Goal: Find contact information: Find contact information

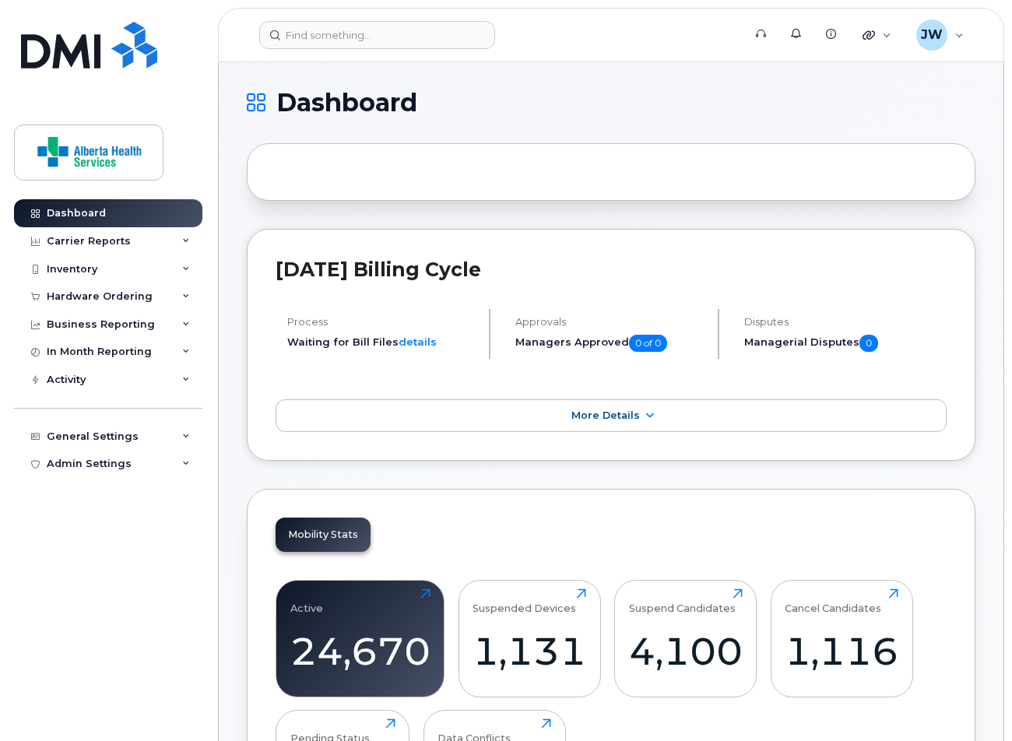
scroll to position [773, 0]
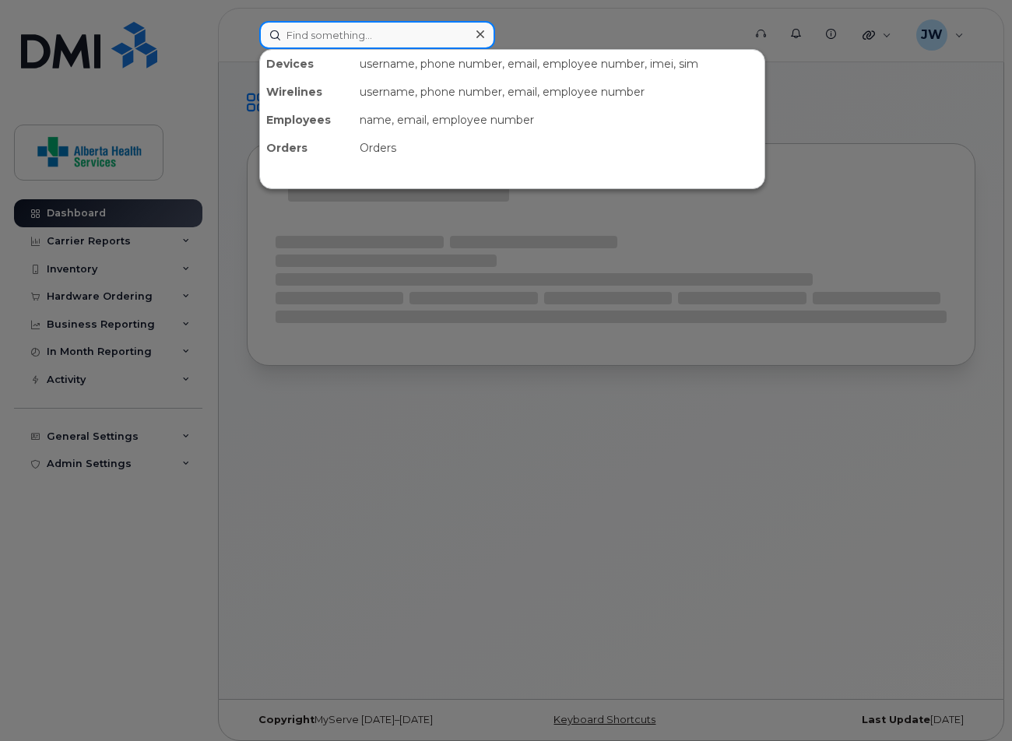
click at [355, 34] on input at bounding box center [377, 35] width 236 height 28
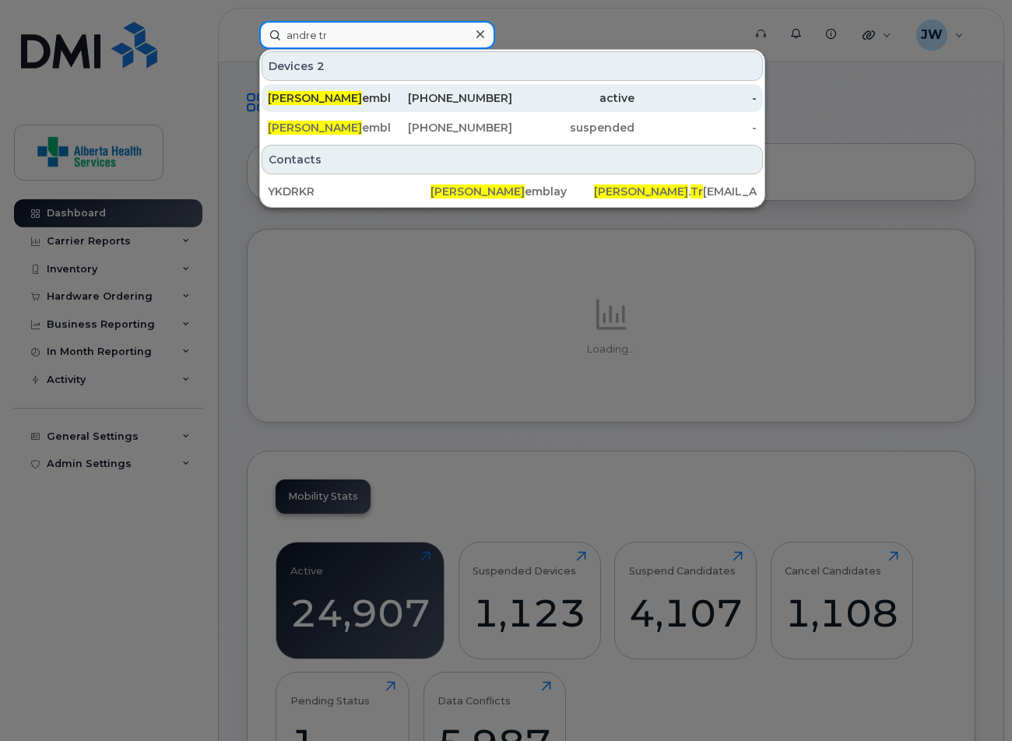
type input "andre tr"
click at [367, 102] on div "Andre Tr emblay" at bounding box center [329, 98] width 122 height 16
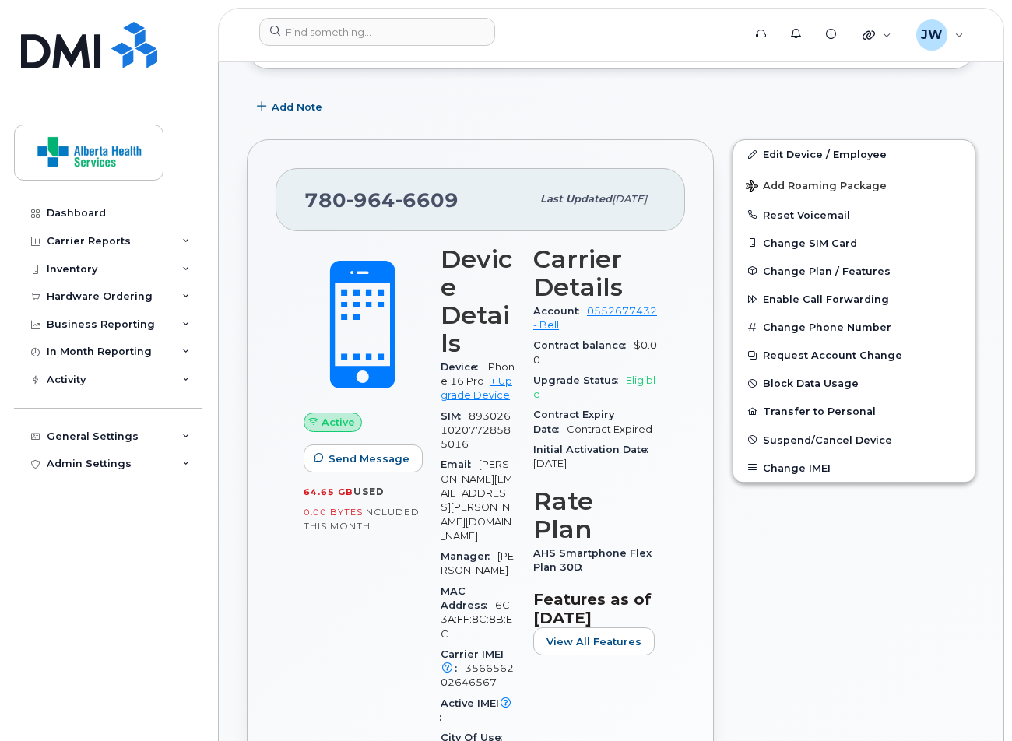
scroll to position [357, 0]
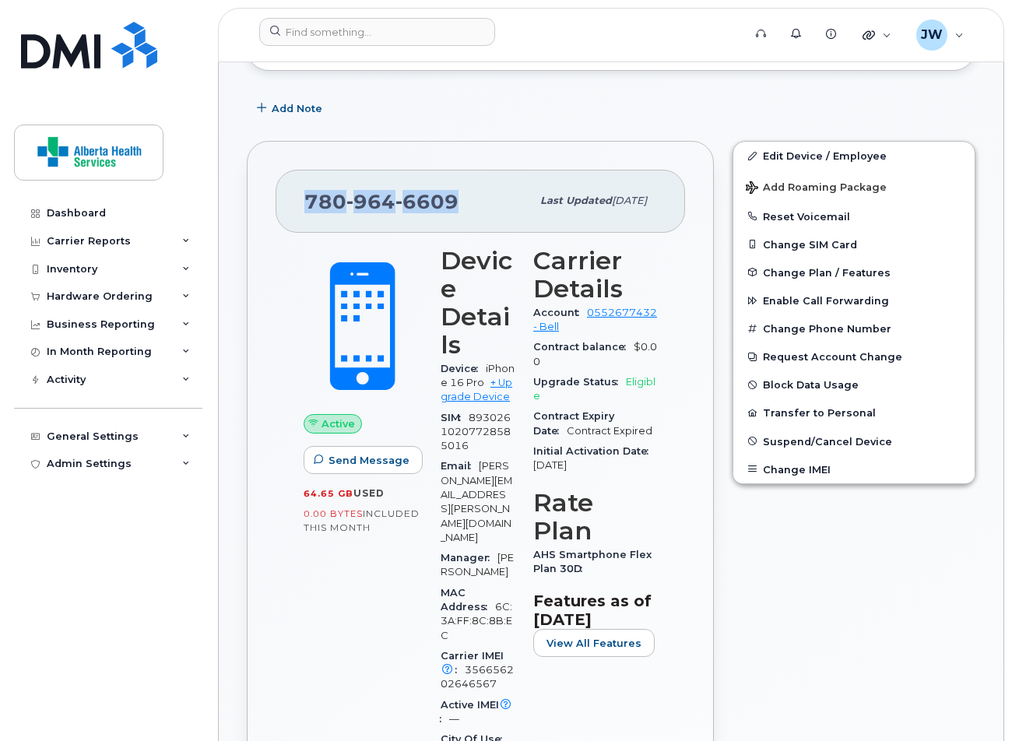
drag, startPoint x: 457, startPoint y: 211, endPoint x: 289, endPoint y: 209, distance: 168.2
click at [289, 209] on div "[PHONE_NUMBER] Last updated [DATE]" at bounding box center [481, 201] width 410 height 62
copy span "[PHONE_NUMBER]"
